Goal: Task Accomplishment & Management: Use online tool/utility

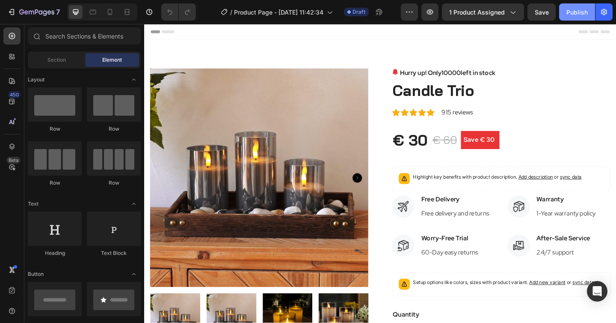
click at [575, 11] on div "Publish" at bounding box center [576, 12] width 21 height 9
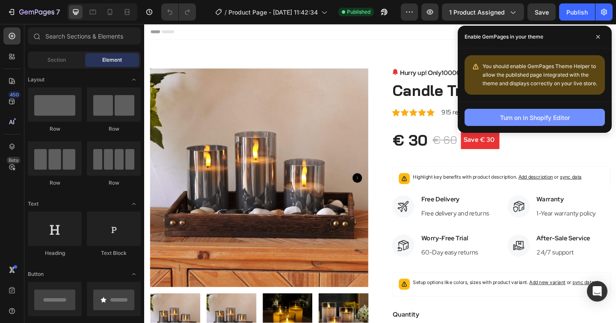
click at [514, 119] on div "Turn on in Shopify Editor" at bounding box center [535, 117] width 70 height 9
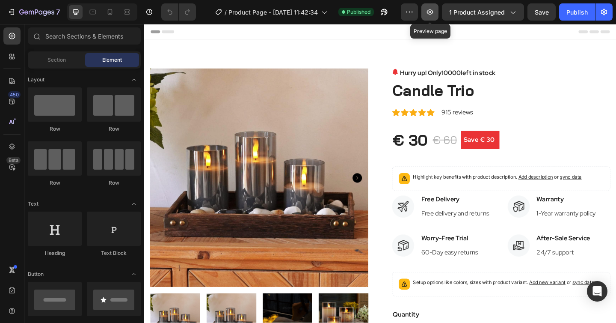
click at [429, 14] on icon "button" at bounding box center [430, 12] width 9 height 9
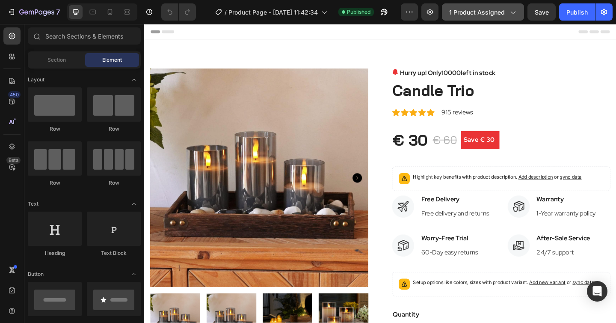
click at [470, 15] on span "1 product assigned" at bounding box center [477, 12] width 56 height 9
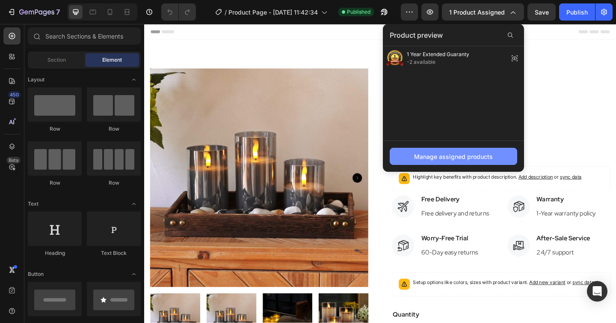
click at [445, 155] on div "Manage assigned products" at bounding box center [453, 156] width 79 height 9
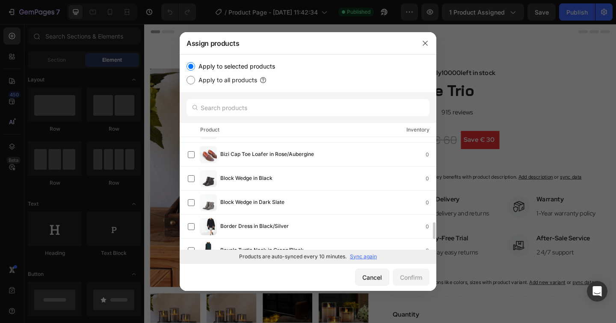
scroll to position [569, 0]
click at [213, 104] on input "text" at bounding box center [308, 107] width 243 height 17
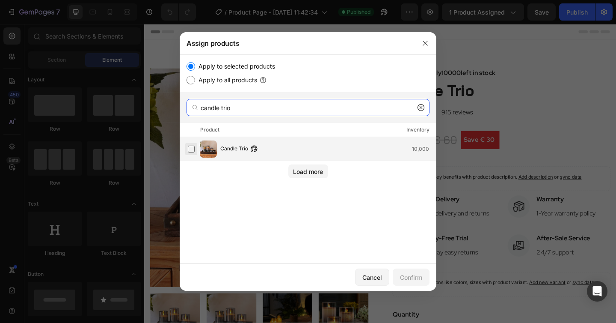
type input "candle trio"
click at [191, 149] on label at bounding box center [191, 148] width 7 height 7
click at [241, 106] on input "candle trio" at bounding box center [308, 107] width 243 height 17
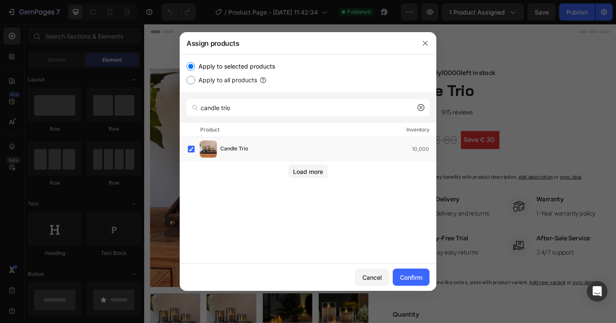
click at [418, 107] on icon at bounding box center [421, 107] width 7 height 7
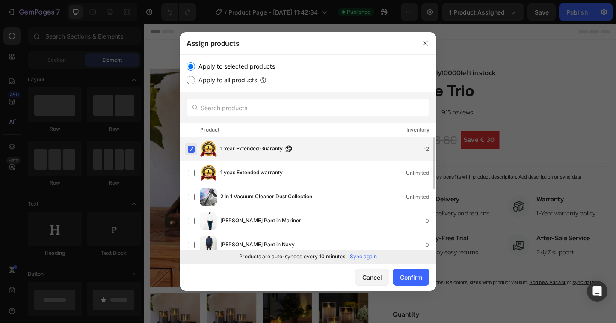
click at [191, 150] on label at bounding box center [191, 148] width 7 height 7
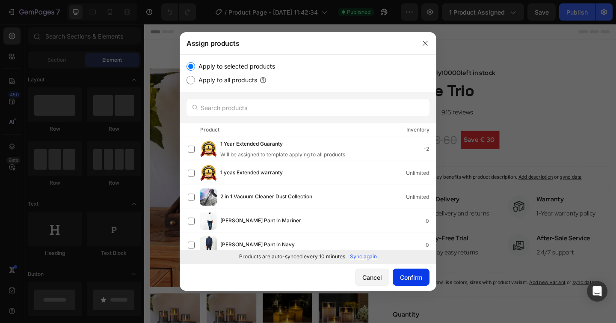
click at [411, 283] on button "Confirm" at bounding box center [411, 276] width 37 height 17
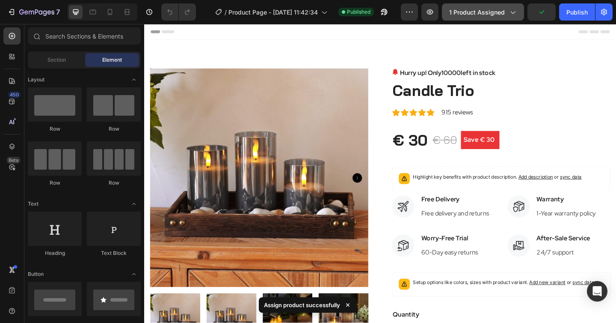
click at [478, 9] on span "1 product assigned" at bounding box center [477, 12] width 56 height 9
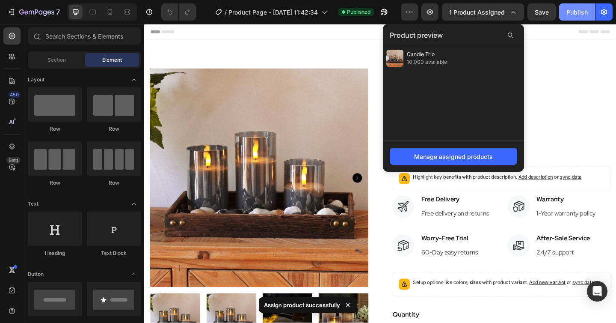
click at [589, 13] on button "Publish" at bounding box center [577, 11] width 36 height 17
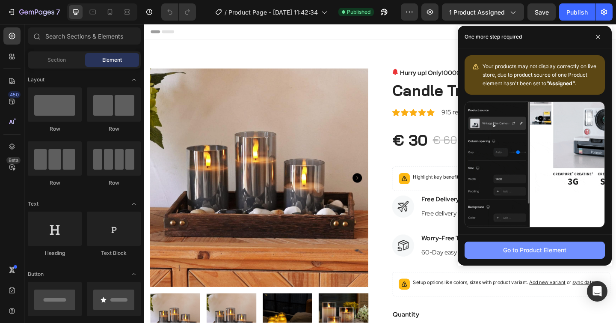
click at [516, 253] on div "Go to Product Element" at bounding box center [534, 249] width 63 height 9
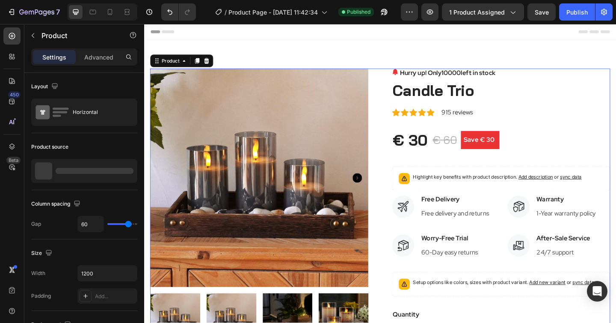
scroll to position [18, 0]
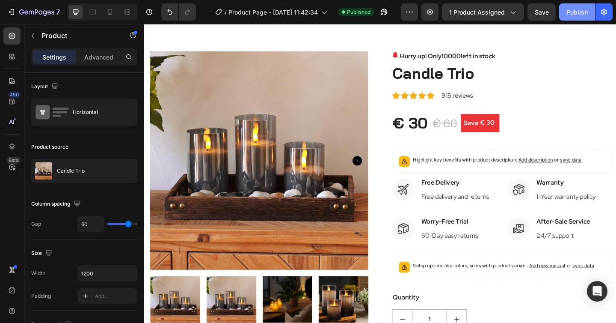
click at [570, 9] on div "Publish" at bounding box center [576, 12] width 21 height 9
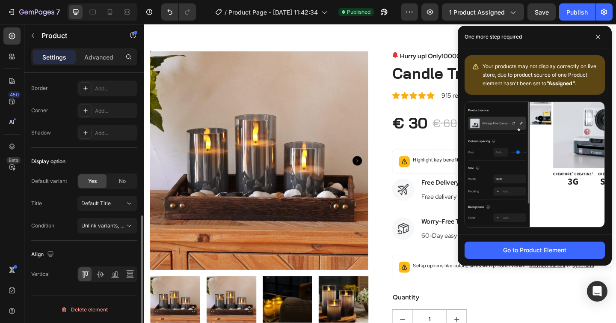
scroll to position [0, 0]
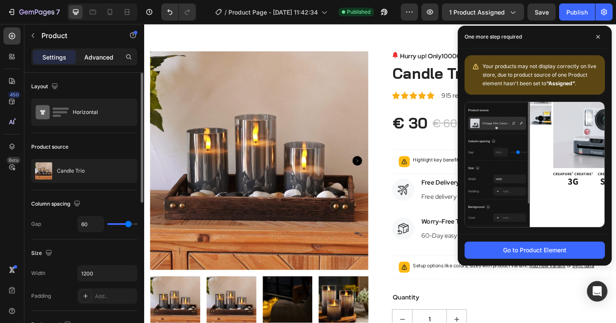
click at [97, 58] on p "Advanced" at bounding box center [98, 57] width 29 height 9
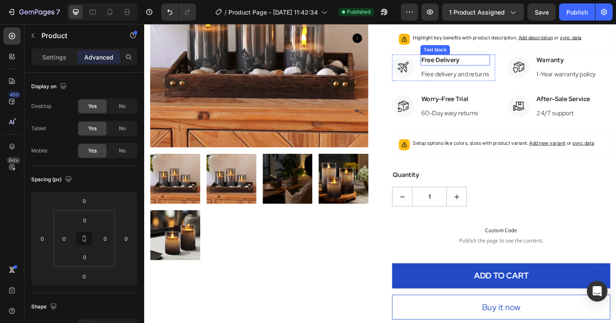
scroll to position [290, 0]
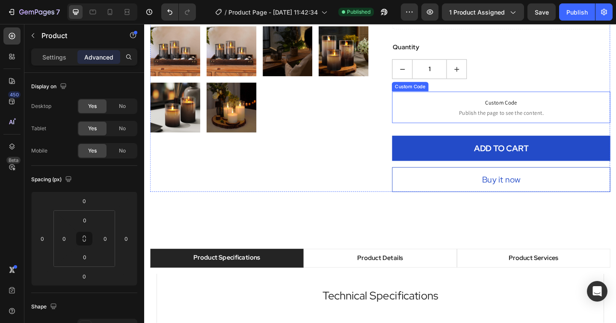
click at [509, 116] on span "Publish the page to see the content." at bounding box center [532, 120] width 237 height 9
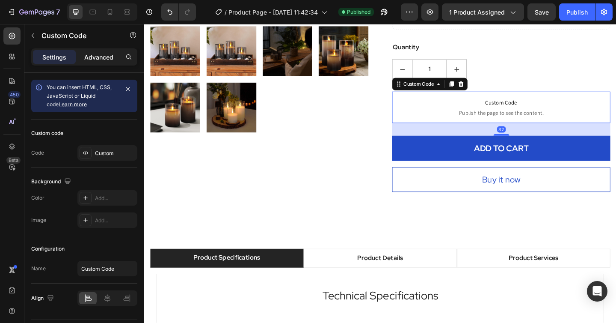
click at [94, 50] on div "Advanced" at bounding box center [98, 57] width 43 height 14
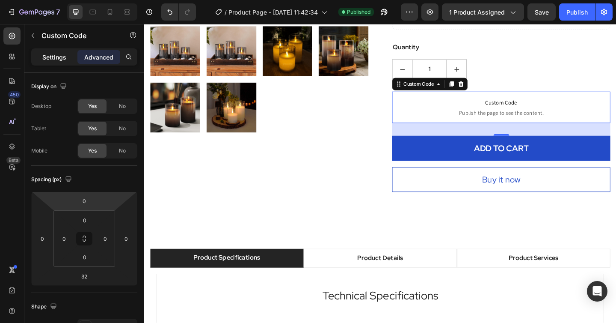
click at [57, 63] on div "Settings" at bounding box center [54, 57] width 43 height 14
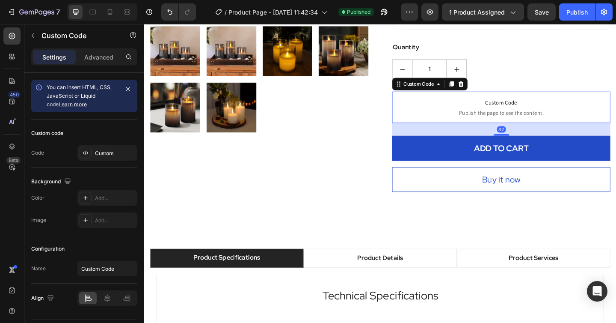
click at [51, 50] on div "Settings" at bounding box center [54, 57] width 43 height 14
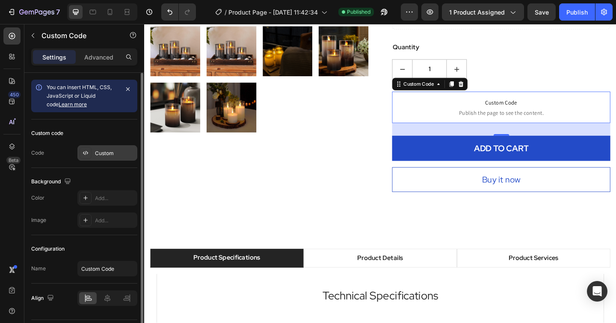
click at [92, 157] on div "Custom" at bounding box center [107, 152] width 60 height 15
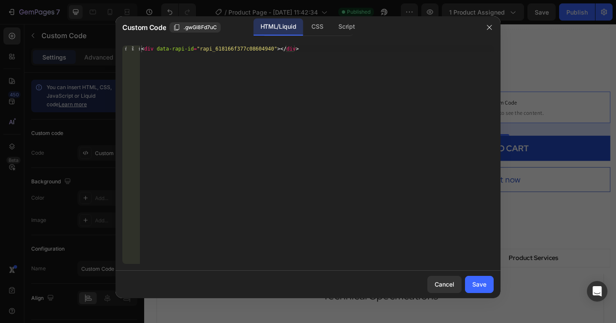
type textarea "<div data-rapi-id="rapi_618166f377c08604940"></div>"
drag, startPoint x: 309, startPoint y: 50, endPoint x: 147, endPoint y: 41, distance: 161.9
click at [147, 41] on div "<div data-rapi-id="rapi_618166f377c08604940"></div> 1 < div data-rapi-id = "rap…" at bounding box center [308, 155] width 385 height 232
paste textarea "<div data-rapi-id="rapi_6384005ea9f04c"></div>"
type textarea "<div data-rapi-id="rapi_6384005ea9f04c"></div>"
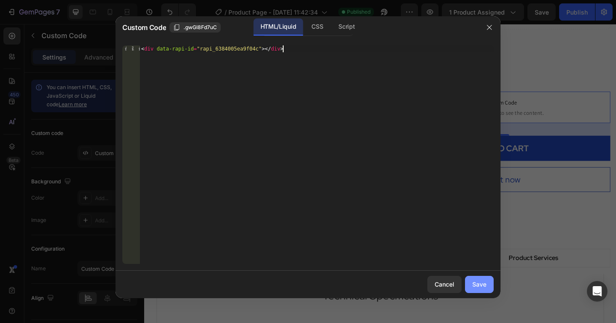
click at [482, 282] on div "Save" at bounding box center [479, 283] width 14 height 9
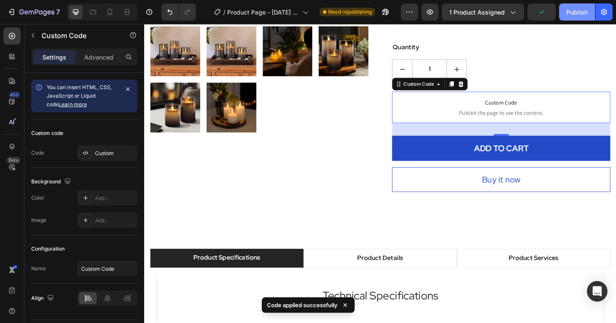
click at [578, 12] on div "Publish" at bounding box center [576, 12] width 21 height 9
